Goal: Find specific page/section: Find specific page/section

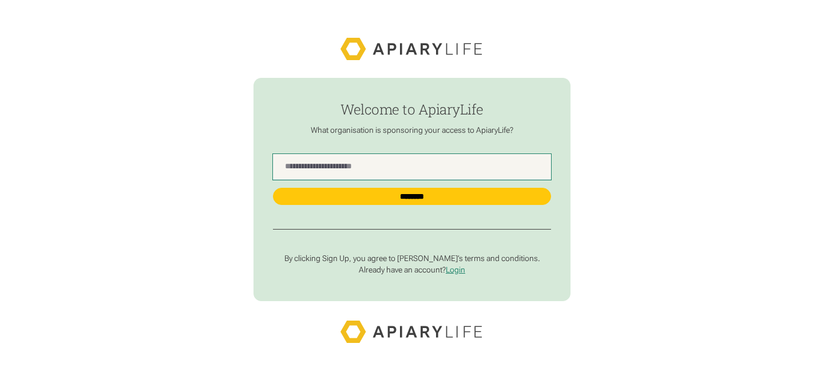
click at [375, 154] on Name "find-employer" at bounding box center [412, 167] width 278 height 26
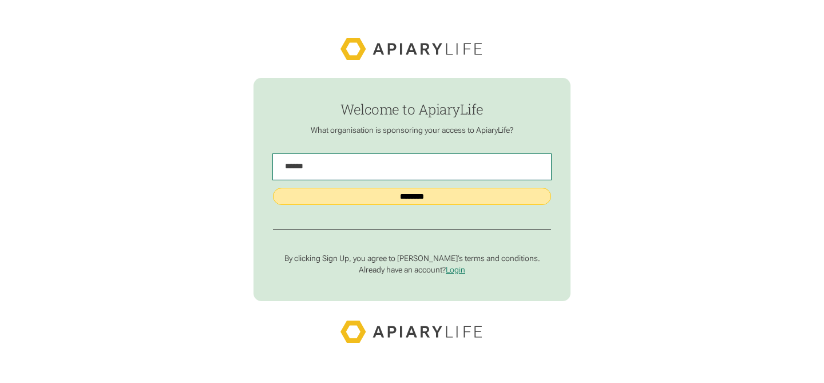
type Name "******"
click at [377, 201] on input "********" at bounding box center [412, 197] width 278 height 18
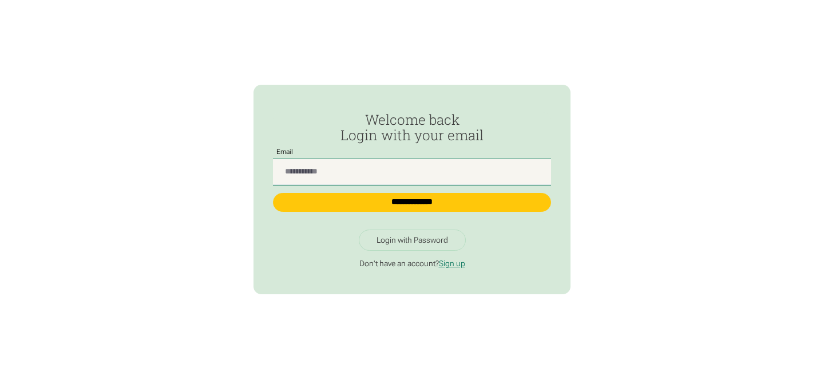
click at [425, 167] on input "Passwordless Login" at bounding box center [412, 172] width 278 height 26
